Goal: Navigation & Orientation: Go to known website

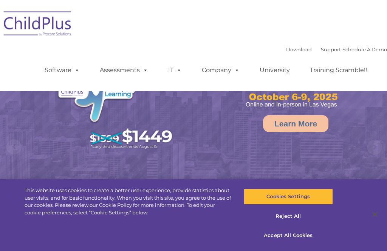
select select "MEDIUM"
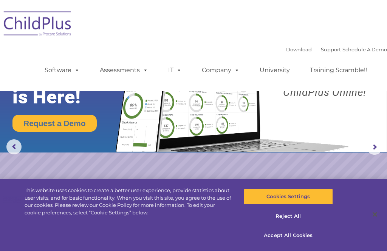
click at [176, 73] on span at bounding box center [177, 69] width 8 height 7
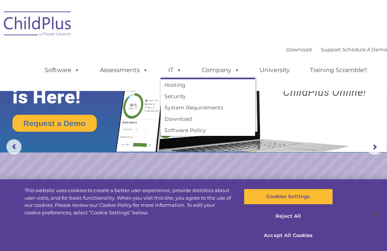
click at [73, 72] on span at bounding box center [75, 69] width 8 height 7
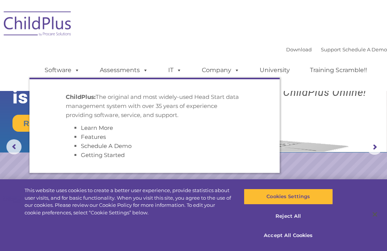
click at [143, 72] on span at bounding box center [144, 69] width 8 height 7
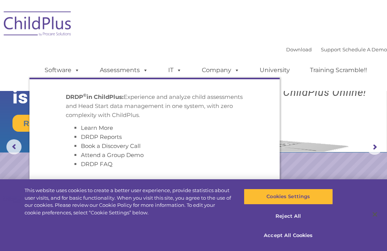
click at [349, 9] on div "Download Support | Schedule A Demo  MENU MENU Software ChildPlus: The original…" at bounding box center [193, 46] width 387 height 80
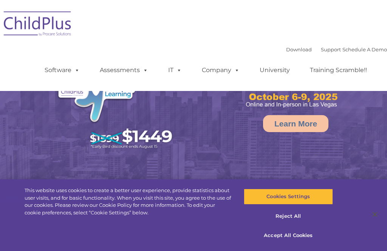
select select "MEDIUM"
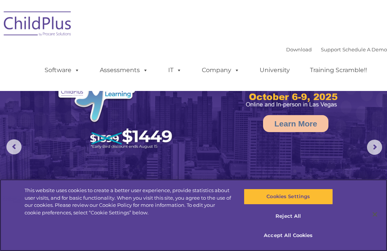
click at [287, 235] on button "Accept All Cookies" at bounding box center [288, 236] width 89 height 16
